Goal: Information Seeking & Learning: Learn about a topic

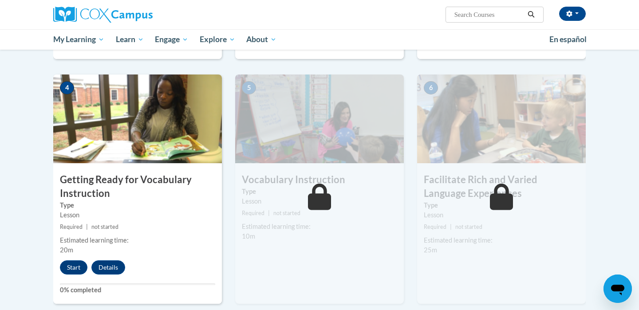
scroll to position [401, 0]
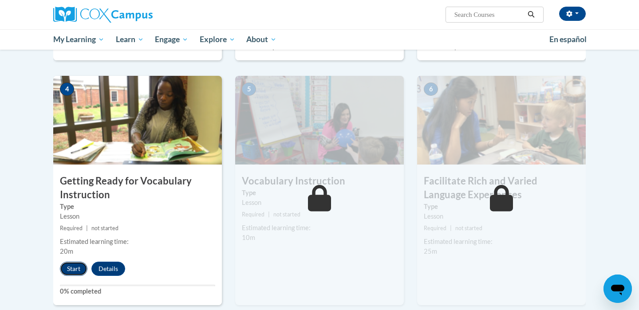
click at [67, 268] on button "Start" at bounding box center [74, 269] width 28 height 14
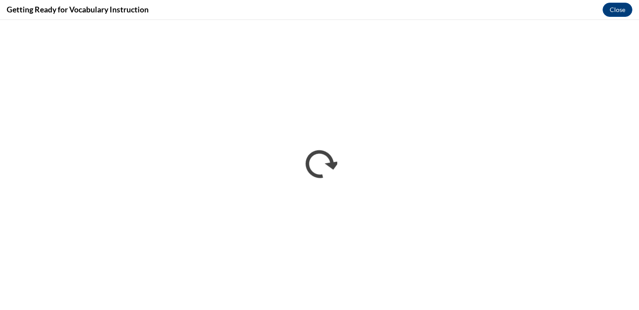
scroll to position [0, 0]
